Goal: Task Accomplishment & Management: Use online tool/utility

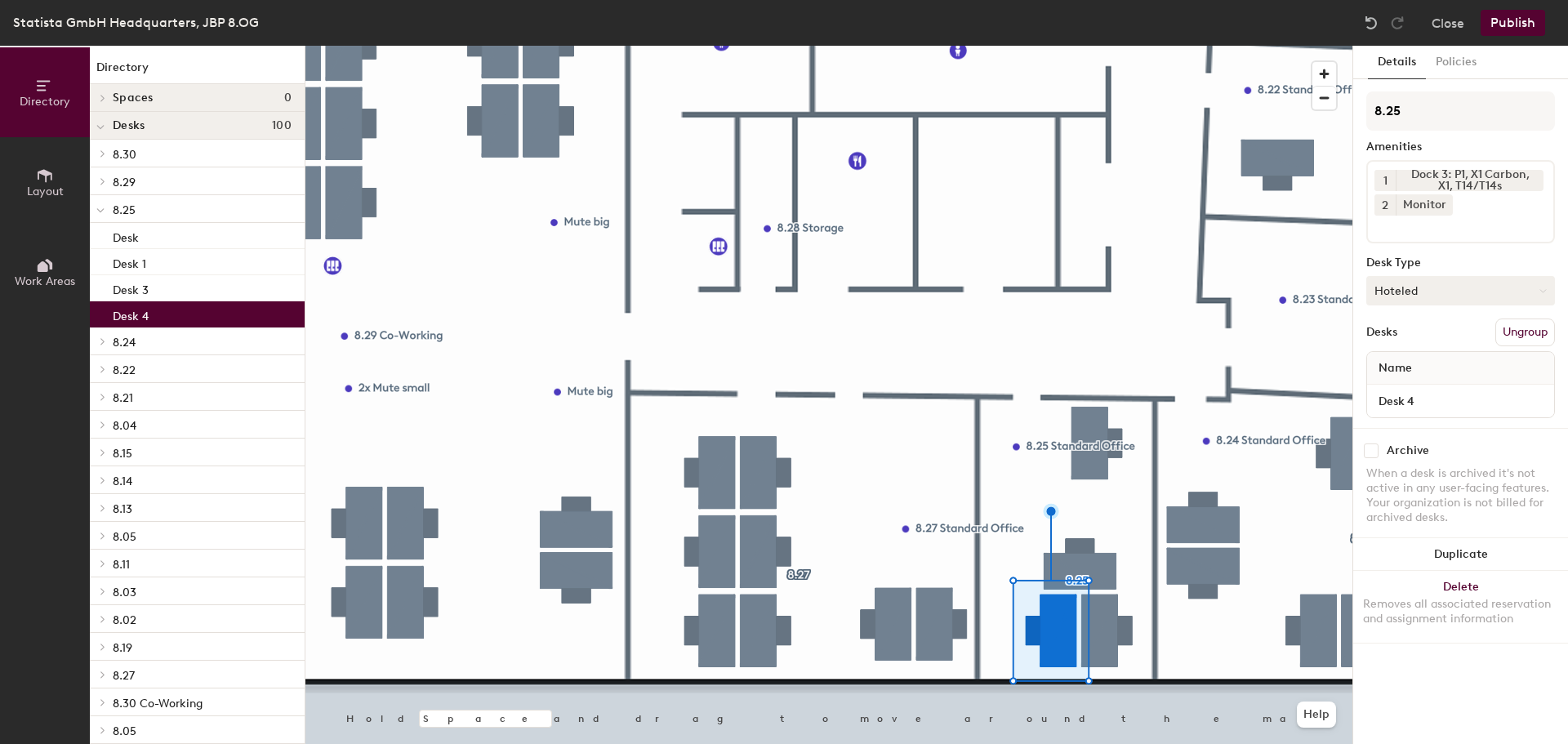
click at [1408, 288] on button "Hoteled" at bounding box center [1460, 291] width 189 height 29
click at [1405, 343] on div "Assigned" at bounding box center [1449, 341] width 164 height 25
click at [1517, 26] on button "Publish" at bounding box center [1513, 23] width 64 height 26
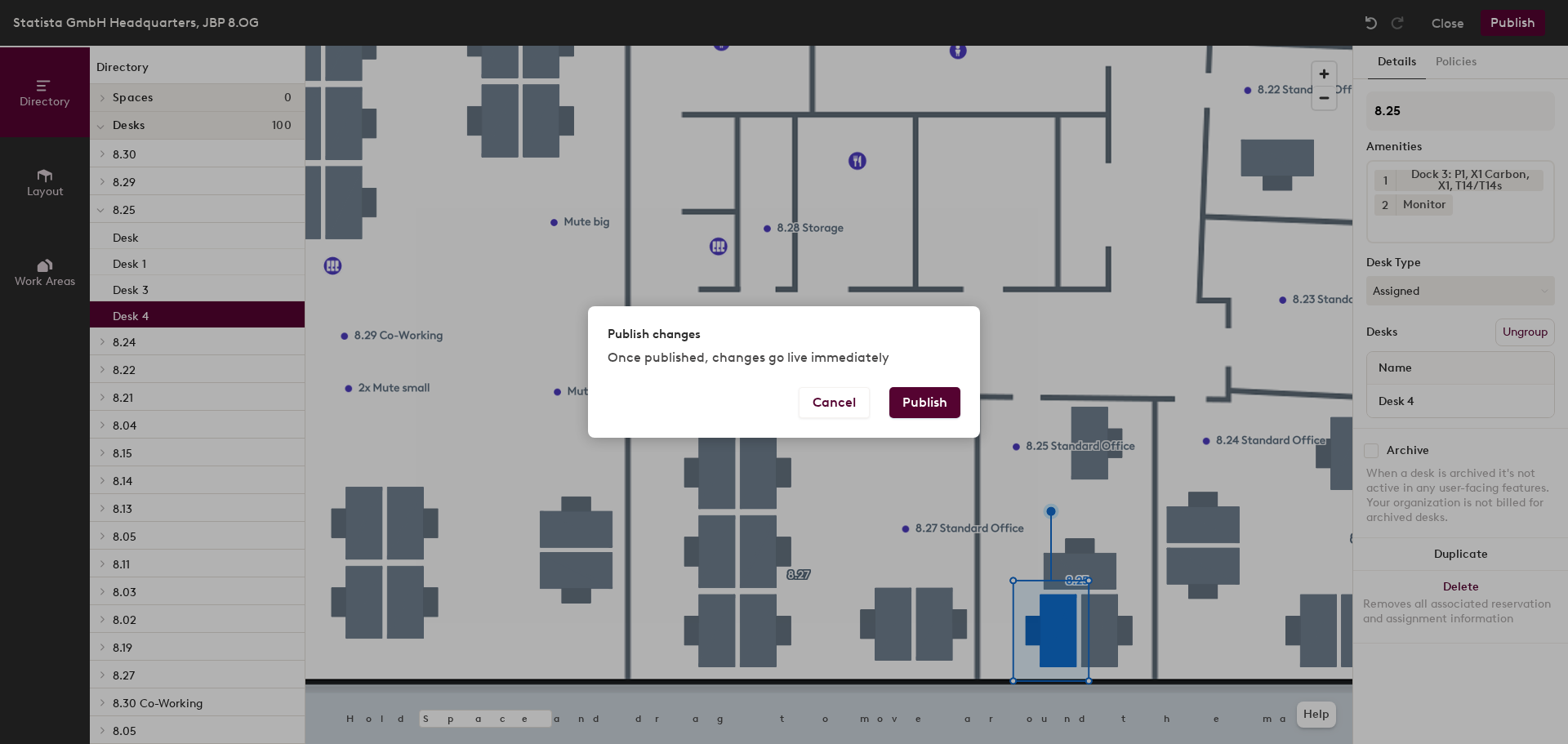
click at [907, 395] on button "Publish" at bounding box center [925, 403] width 71 height 31
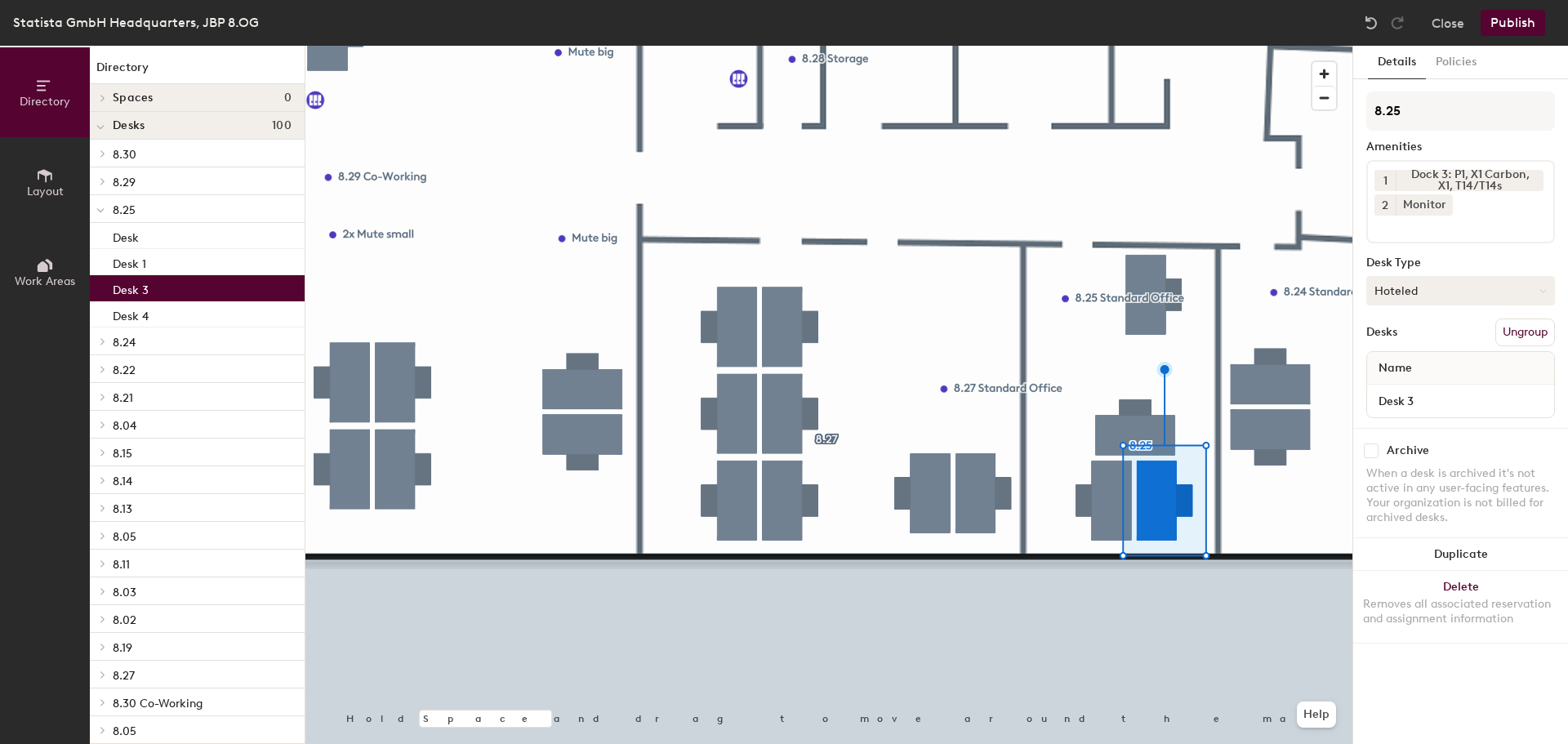
click at [1475, 289] on button "Hoteled" at bounding box center [1460, 291] width 189 height 29
click at [1412, 345] on div "Assigned" at bounding box center [1449, 341] width 164 height 25
click at [1507, 29] on button "Publish" at bounding box center [1513, 23] width 64 height 26
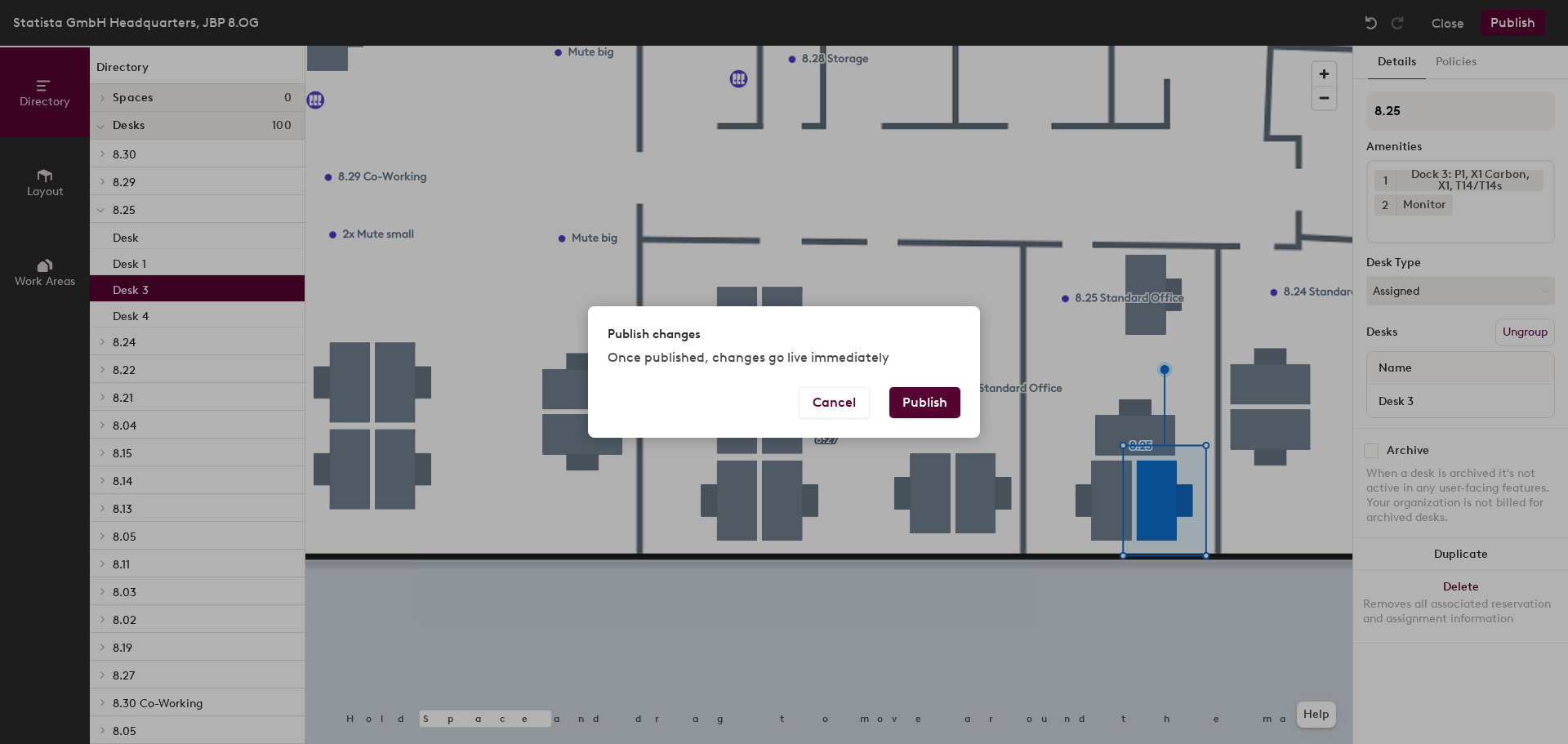
click at [907, 409] on button "Publish" at bounding box center [925, 403] width 71 height 31
